Goal: Register for event/course

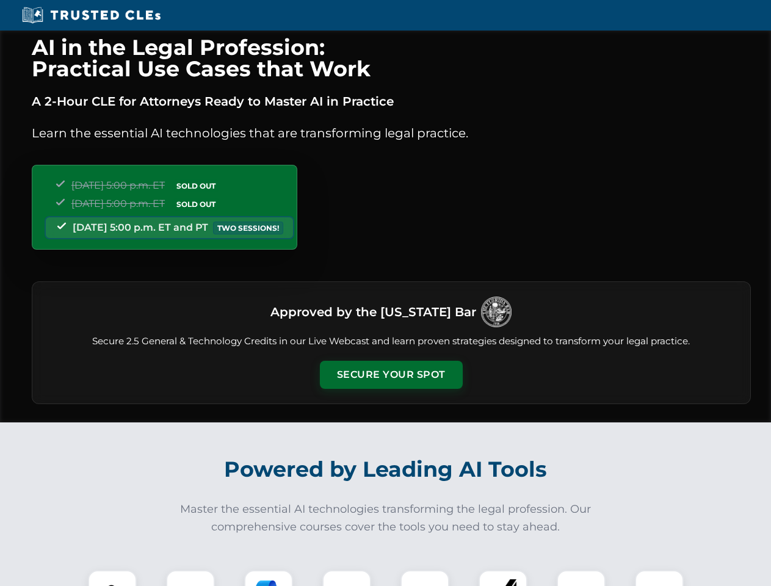
click at [391, 375] on button "Secure Your Spot" at bounding box center [391, 375] width 143 height 28
click at [112, 578] on img at bounding box center [112, 594] width 35 height 35
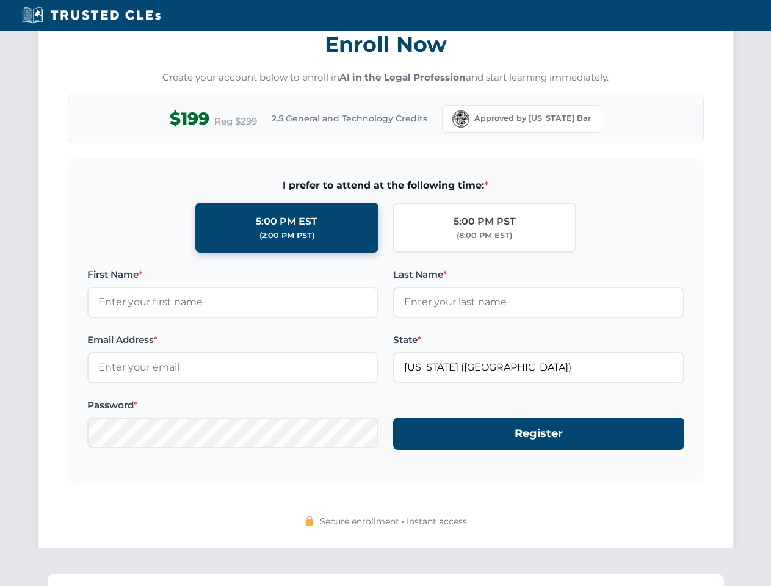
scroll to position [1199, 0]
